Goal: Check status: Check status

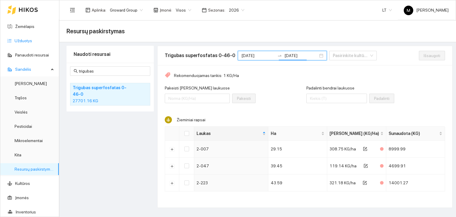
click at [32, 43] on link "Užduotys" at bounding box center [24, 40] width 18 height 5
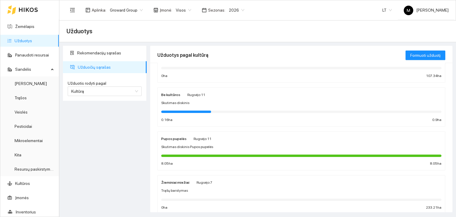
scroll to position [59, 0]
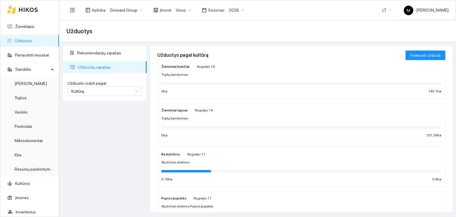
click at [230, 115] on div "Trąšų barstymas" at bounding box center [301, 118] width 280 height 6
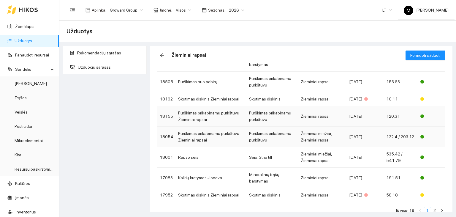
scroll to position [102, 0]
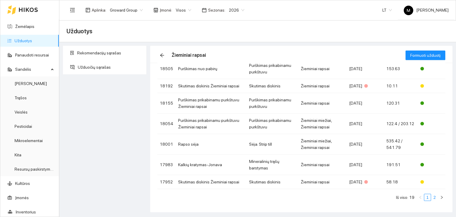
click at [431, 199] on li "2" at bounding box center [434, 197] width 7 height 7
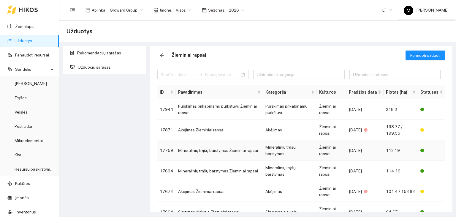
click at [201, 151] on td "Mineralinių trąšų barstymas Žieminiai rapsai" at bounding box center [219, 150] width 87 height 20
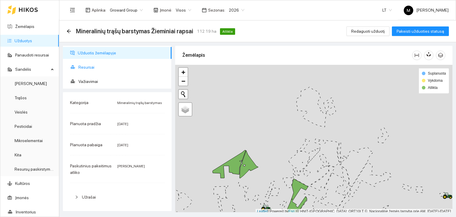
click at [91, 62] on span "Resursai" at bounding box center [122, 67] width 88 height 12
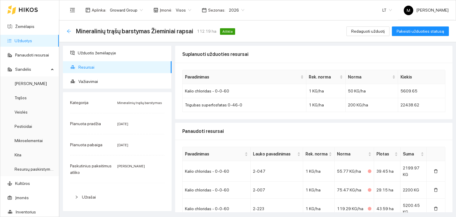
click at [66, 30] on icon "arrow-left" at bounding box center [68, 31] width 5 height 5
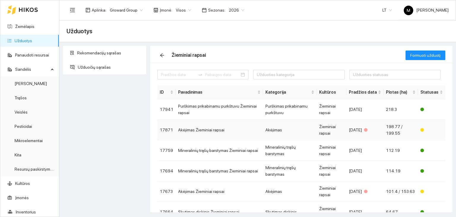
scroll to position [30, 0]
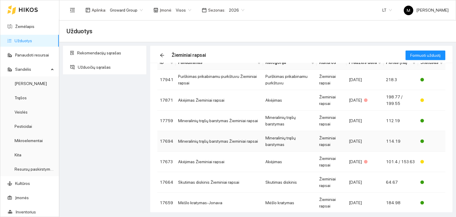
click at [231, 139] on td "Mineralinių trąšų barstymas Žieminiai rapsai" at bounding box center [219, 141] width 87 height 20
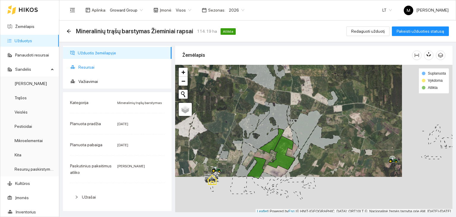
click at [91, 65] on span "Resursai" at bounding box center [122, 67] width 88 height 12
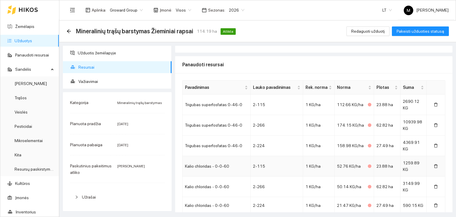
scroll to position [48, 0]
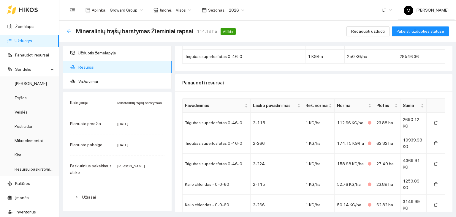
click at [71, 30] on icon "arrow-left" at bounding box center [68, 31] width 5 height 5
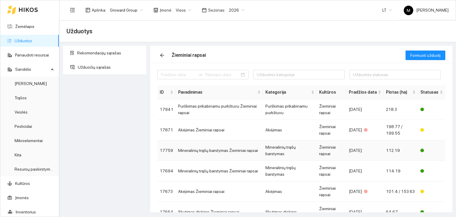
click at [269, 149] on td "Mineralinių trąšų barstymas" at bounding box center [290, 150] width 54 height 20
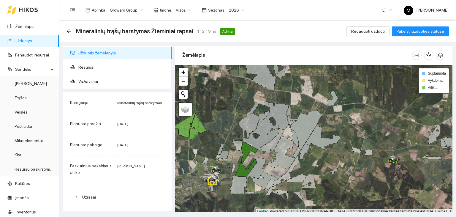
scroll to position [1, 0]
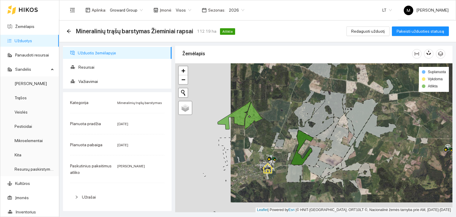
drag, startPoint x: 197, startPoint y: 150, endPoint x: 253, endPoint y: 140, distance: 56.4
click at [253, 140] on div at bounding box center [313, 137] width 277 height 149
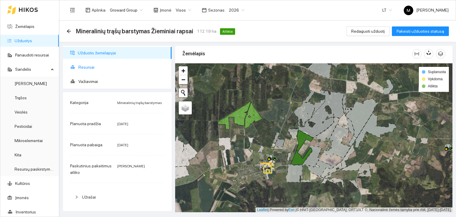
click at [96, 69] on span "Resursai" at bounding box center [122, 67] width 88 height 12
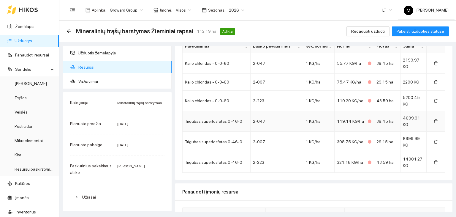
scroll to position [78, 0]
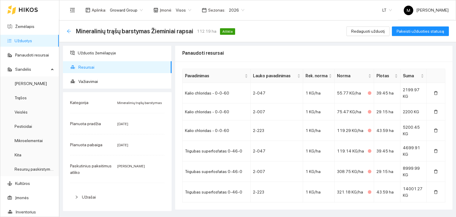
click at [70, 31] on icon "arrow-left" at bounding box center [68, 31] width 5 height 5
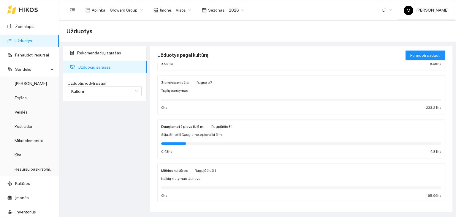
scroll to position [224, 0]
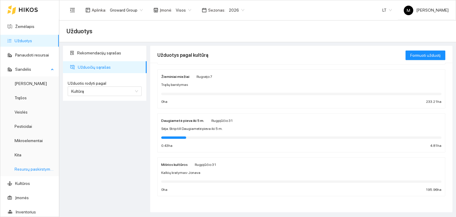
click at [21, 171] on link "Resursų paskirstymas" at bounding box center [35, 168] width 40 height 5
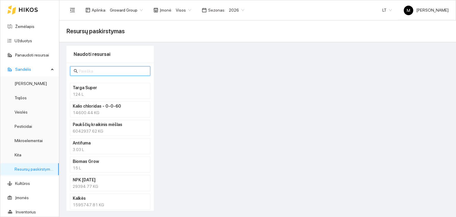
click at [96, 74] on input "text" at bounding box center [113, 71] width 68 height 7
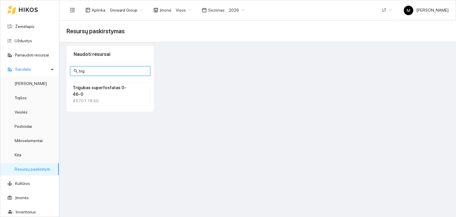
type input "trigubas"
click at [108, 88] on h4 "Trigubas superfosfatas 0-46-0" at bounding box center [102, 90] width 59 height 13
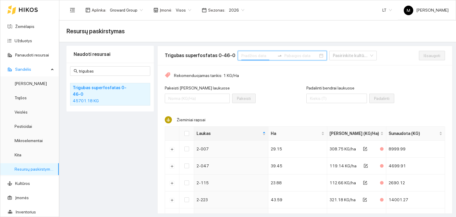
click at [241, 56] on input at bounding box center [258, 55] width 34 height 7
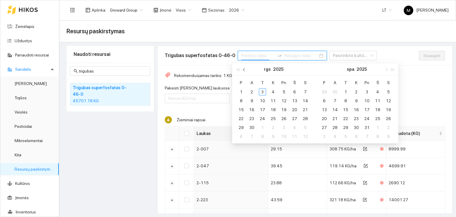
click at [245, 69] on span "button" at bounding box center [244, 69] width 3 height 3
type input "[DATE]"
click at [253, 90] on div "1" at bounding box center [251, 91] width 7 height 7
type input "[DATE]"
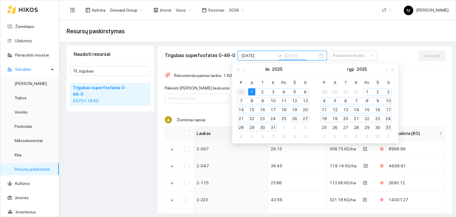
type input "[DATE]"
click at [389, 126] on div "31" at bounding box center [388, 127] width 7 height 7
